Goal: Information Seeking & Learning: Learn about a topic

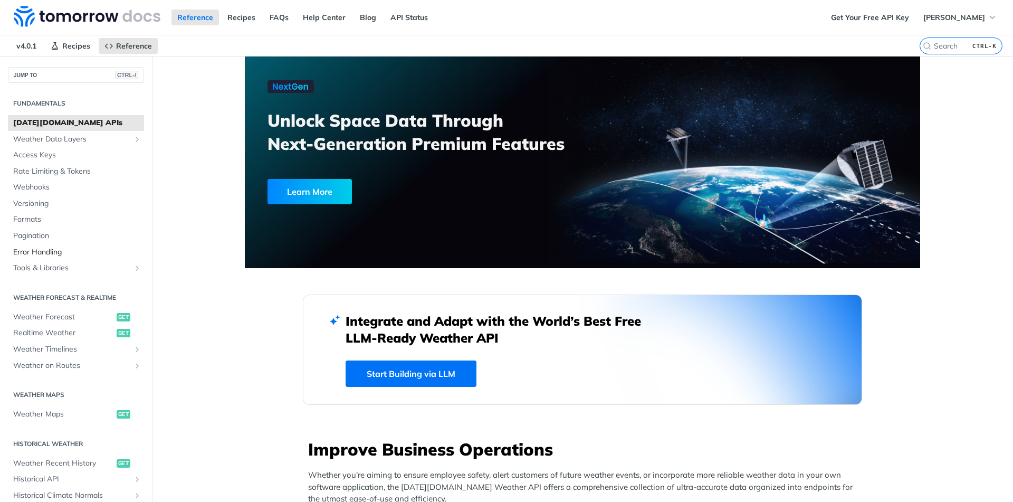
click at [54, 247] on span "Error Handling" at bounding box center [77, 252] width 128 height 11
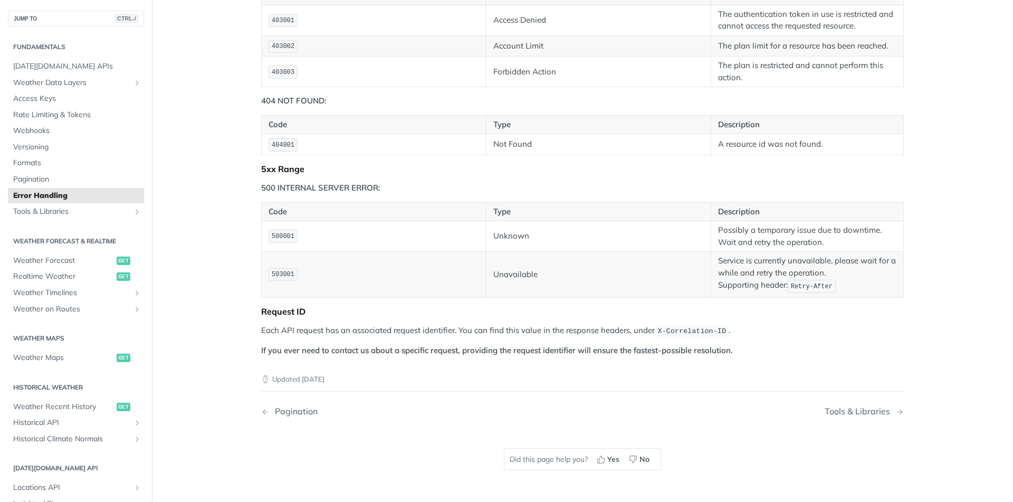
scroll to position [759, 0]
click at [61, 211] on span "Tools & Libraries" at bounding box center [71, 211] width 117 height 11
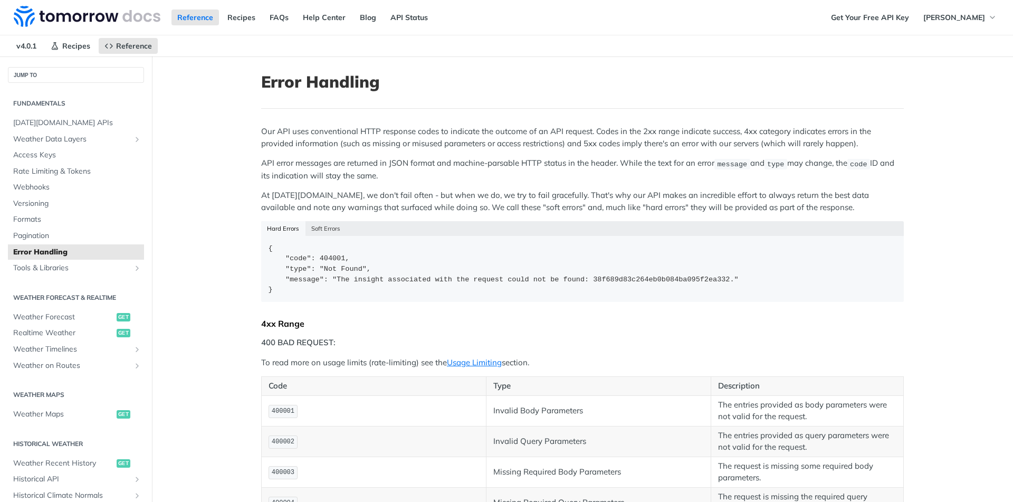
scroll to position [759, 0]
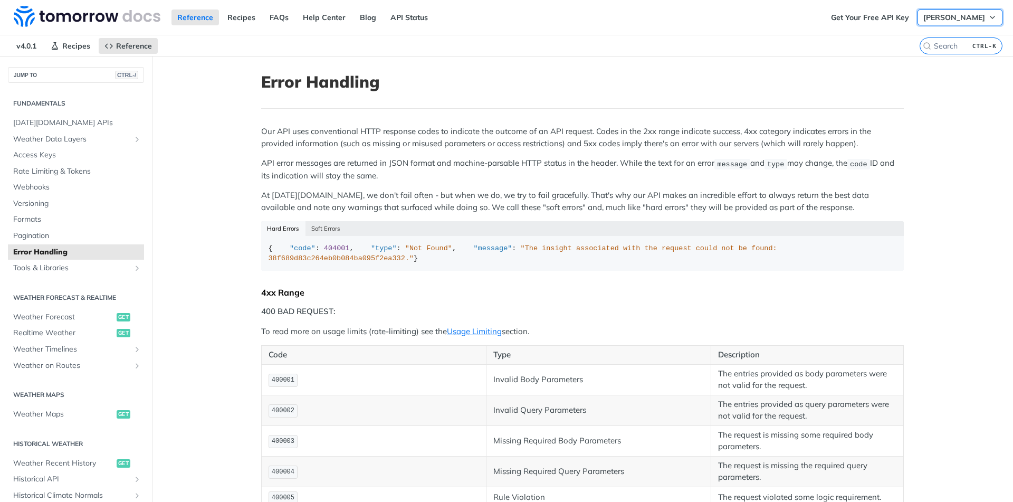
click at [954, 17] on span "[PERSON_NAME]" at bounding box center [954, 17] width 62 height 9
